Goal: Task Accomplishment & Management: Manage account settings

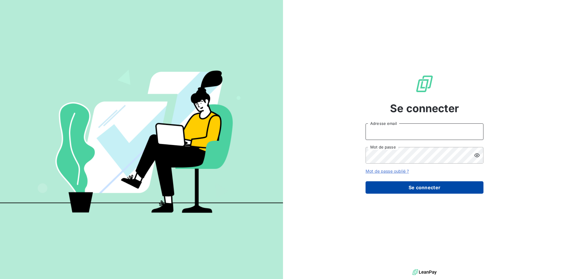
type input "[PERSON_NAME][EMAIL_ADDRESS][PERSON_NAME][DOMAIN_NAME]"
click at [413, 184] on button "Se connecter" at bounding box center [425, 187] width 118 height 12
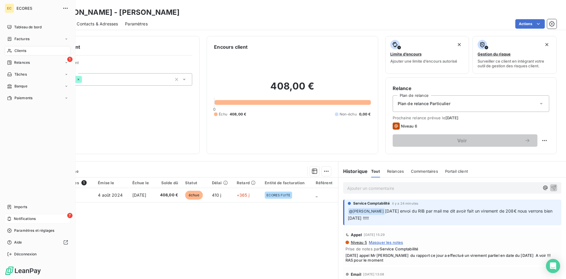
click at [24, 217] on span "Notifications" at bounding box center [25, 218] width 22 height 5
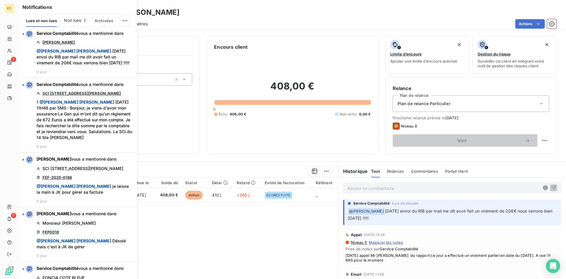
click at [77, 20] on span "Non lues" at bounding box center [72, 20] width 17 height 6
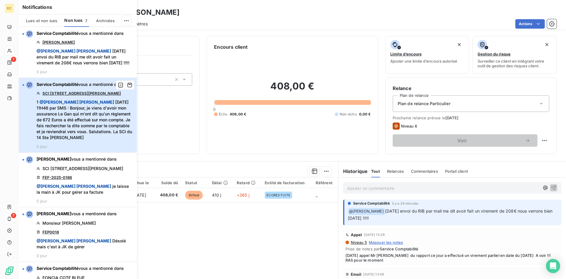
click at [75, 145] on div "Service Comptabilité vous a mentionné dans SCI [STREET_ADDRESS][PERSON_NAME] @ …" at bounding box center [85, 114] width 97 height 67
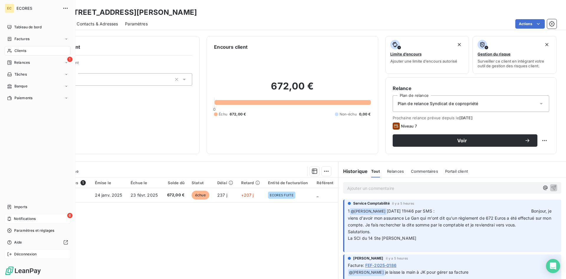
click at [32, 255] on span "Déconnexion" at bounding box center [25, 253] width 23 height 5
